Goal: Task Accomplishment & Management: Manage account settings

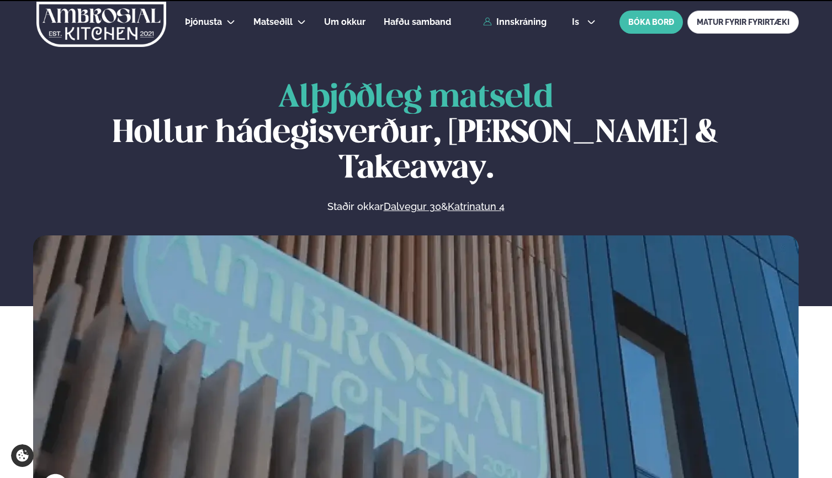
click at [578, 28] on div "is en is BÓKA BORÐ MATUR FYRIR FYRIRTÆKI" at bounding box center [681, 21] width 236 height 23
click at [578, 23] on span "is" at bounding box center [577, 22] width 10 height 9
click at [582, 38] on link "en" at bounding box center [583, 42] width 41 height 22
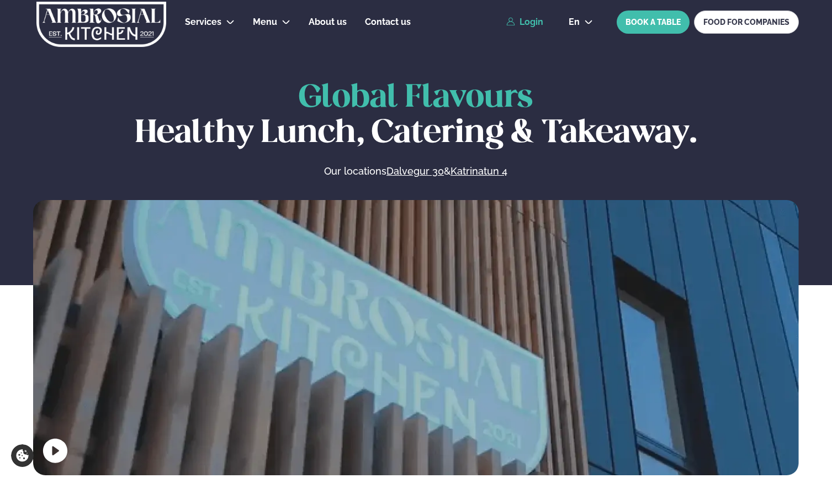
click at [539, 23] on link "Login" at bounding box center [525, 22] width 37 height 10
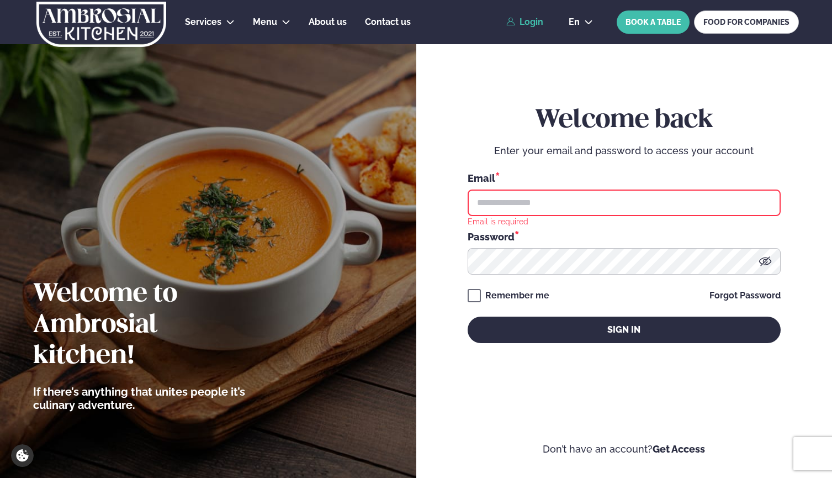
type input "**********"
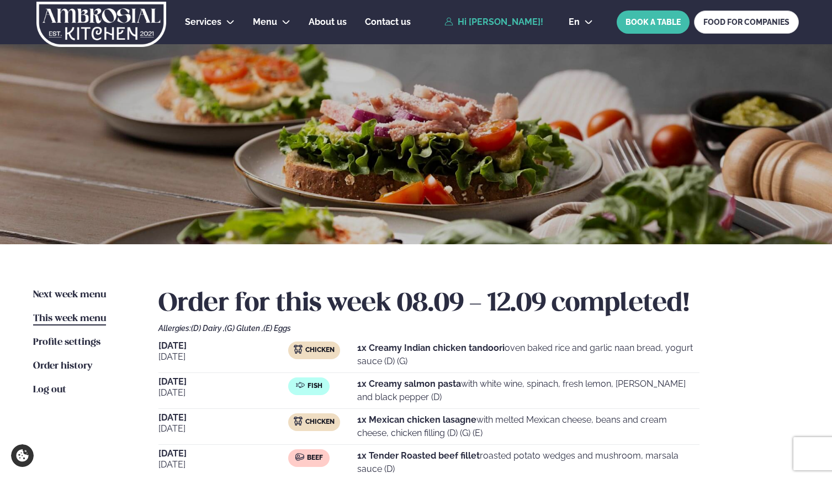
scroll to position [143, 0]
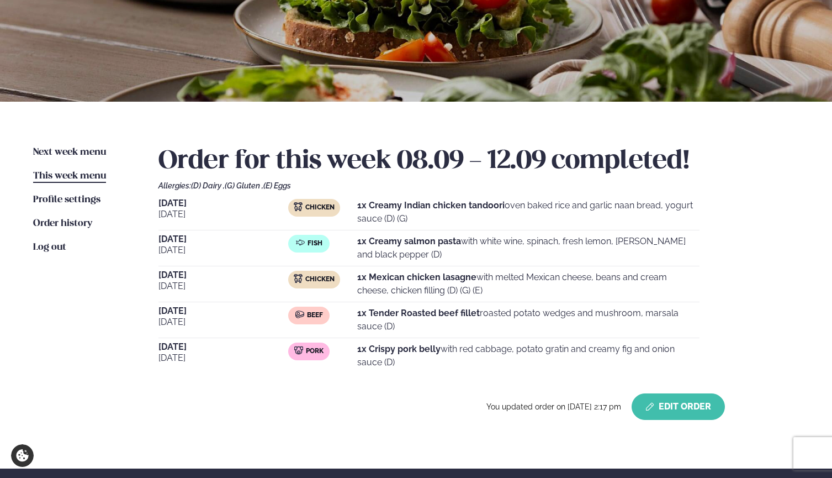
click at [667, 407] on button "Edit Order" at bounding box center [678, 406] width 93 height 27
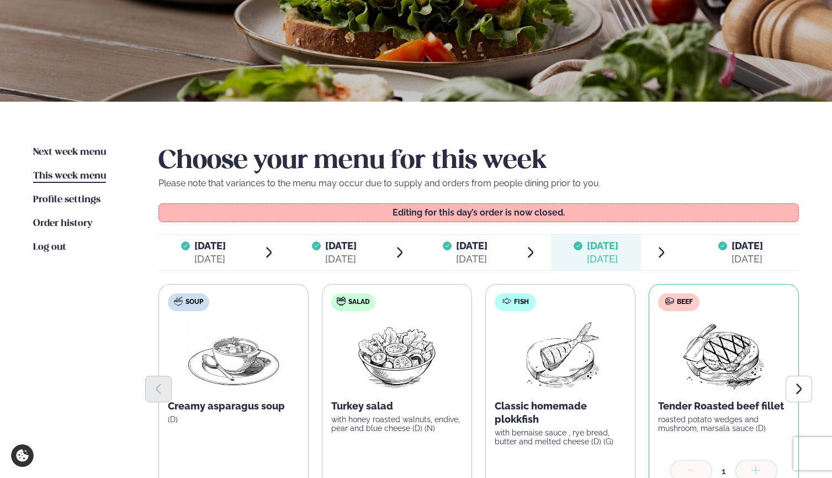
click at [741, 240] on span "[DATE]" at bounding box center [747, 246] width 31 height 12
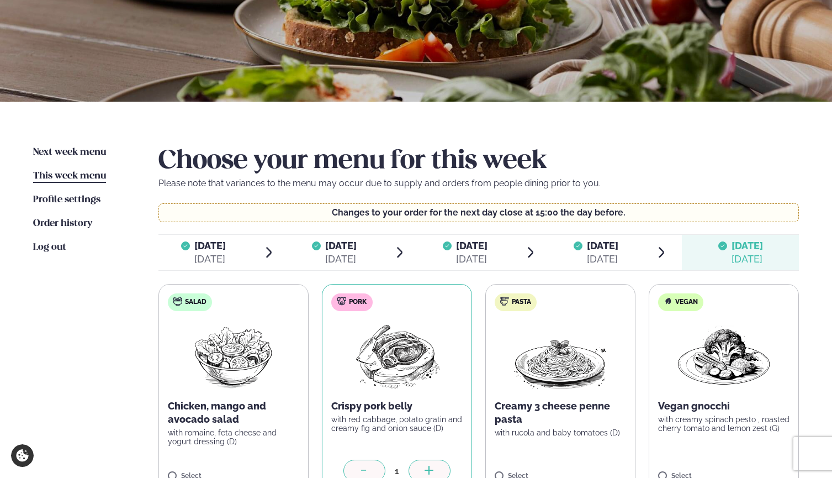
scroll to position [279, 0]
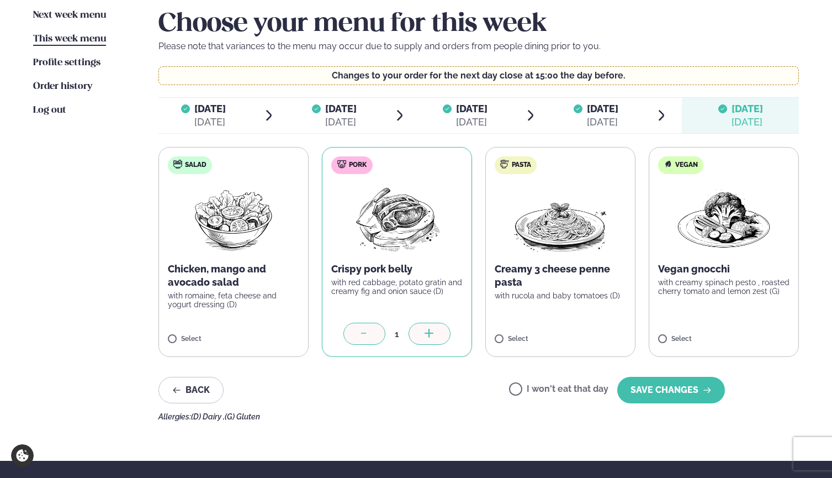
click at [536, 390] on label "I won't eat that day" at bounding box center [558, 390] width 99 height 12
click at [652, 391] on button "SAVE CHANGES" at bounding box center [672, 390] width 108 height 27
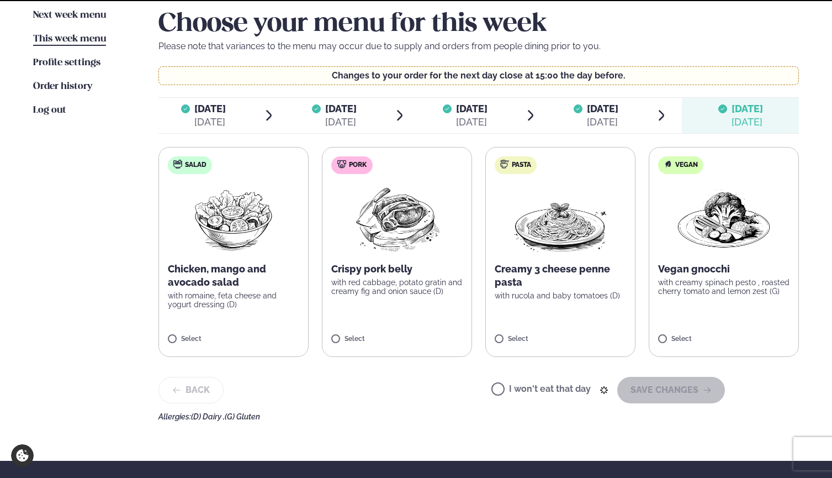
scroll to position [218, 0]
